Goal: Check status: Check status

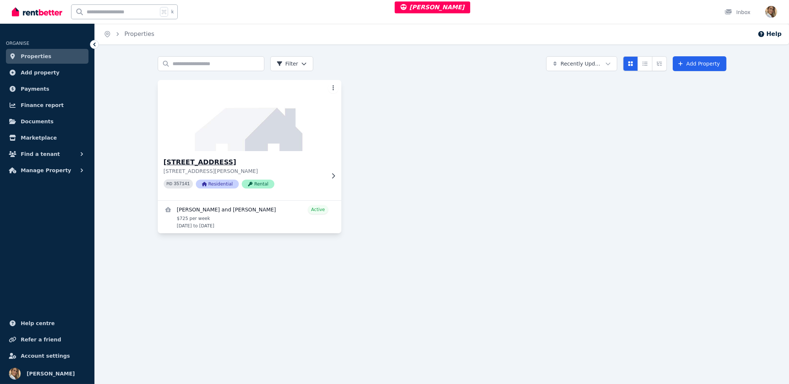
click at [258, 116] on img at bounding box center [249, 115] width 193 height 75
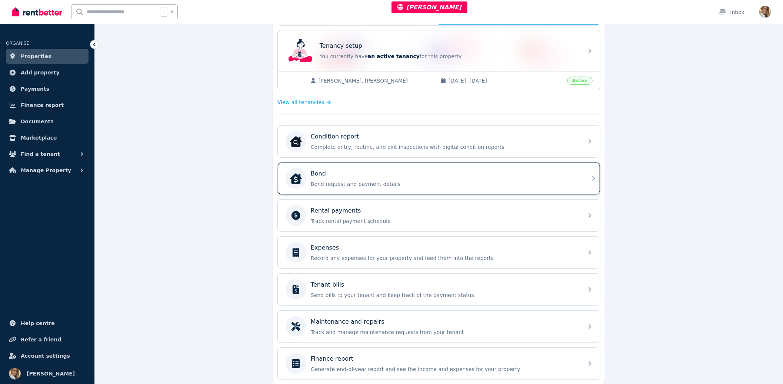
scroll to position [175, 0]
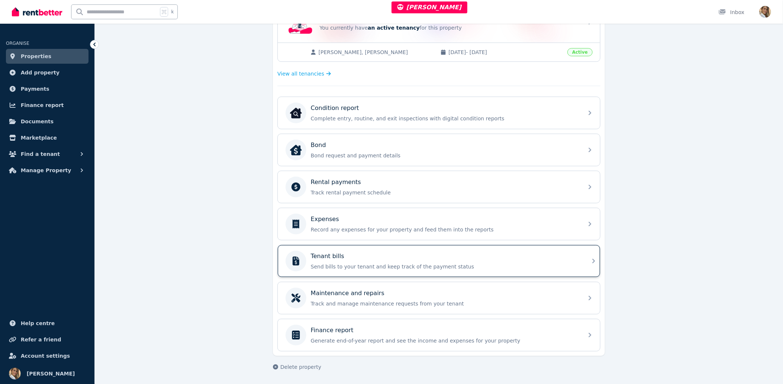
click at [334, 253] on p "Tenant bills" at bounding box center [327, 256] width 33 height 9
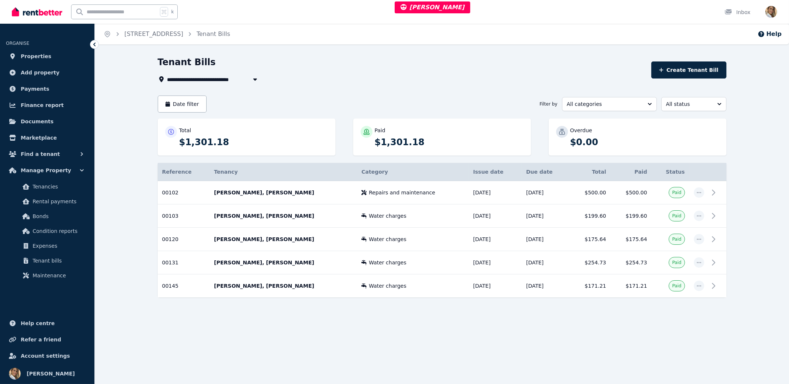
drag, startPoint x: 573, startPoint y: 338, endPoint x: 567, endPoint y: 335, distance: 6.6
click at [571, 338] on div "**********" at bounding box center [394, 192] width 789 height 384
click at [305, 194] on p "Michelle Williams, Craig Watt" at bounding box center [283, 192] width 138 height 7
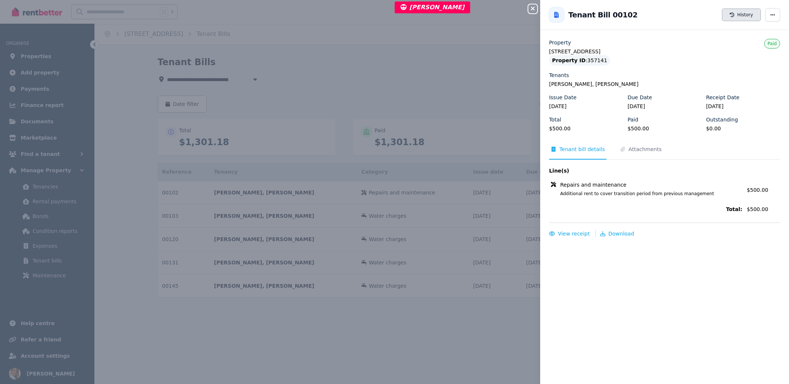
click at [728, 17] on button "History" at bounding box center [741, 15] width 39 height 13
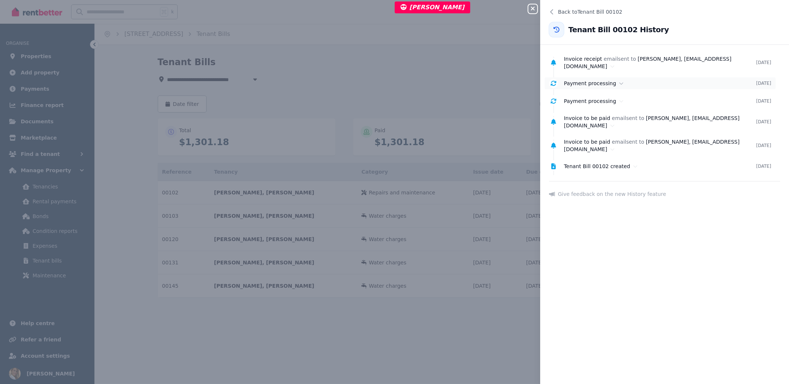
click at [584, 80] on span "Payment processing" at bounding box center [590, 83] width 52 height 6
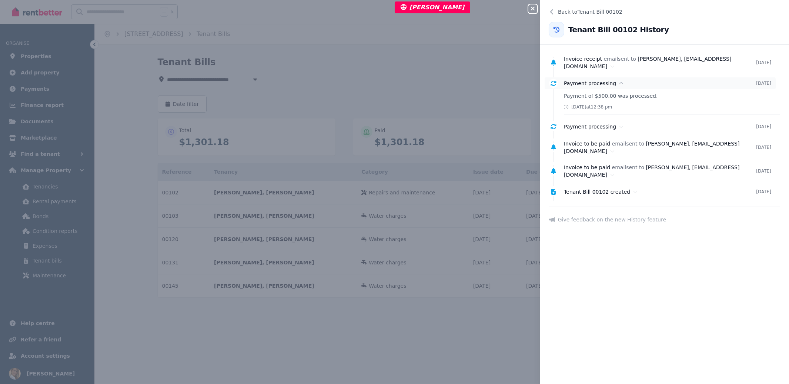
click at [580, 127] on span "Payment processing" at bounding box center [590, 127] width 52 height 6
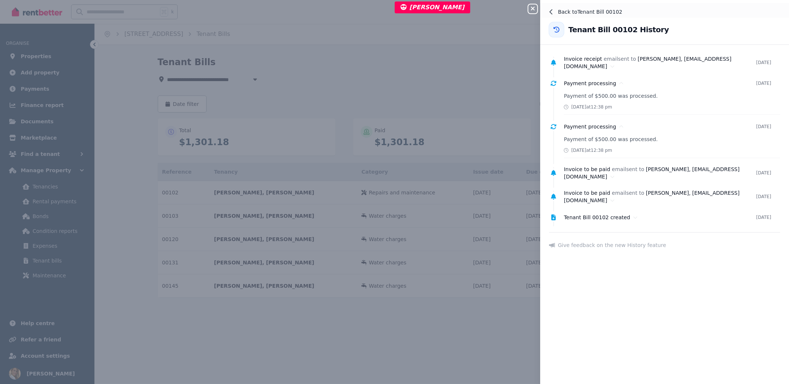
click at [551, 12] on icon at bounding box center [551, 12] width 6 height 6
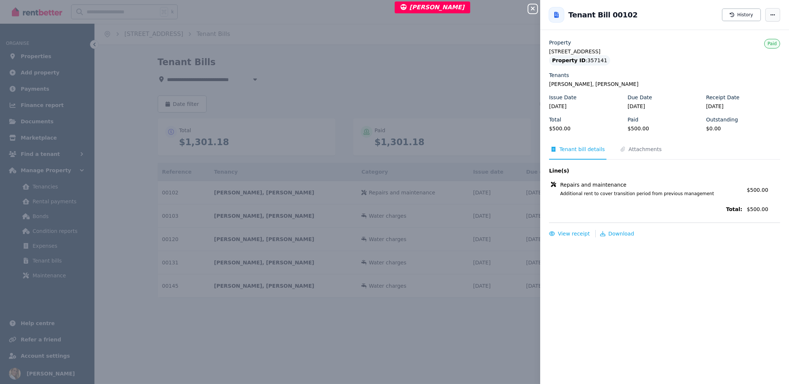
click at [770, 12] on icon "button" at bounding box center [773, 14] width 6 height 5
click at [531, 8] on icon "button" at bounding box center [532, 9] width 9 height 6
